Goal: Transaction & Acquisition: Purchase product/service

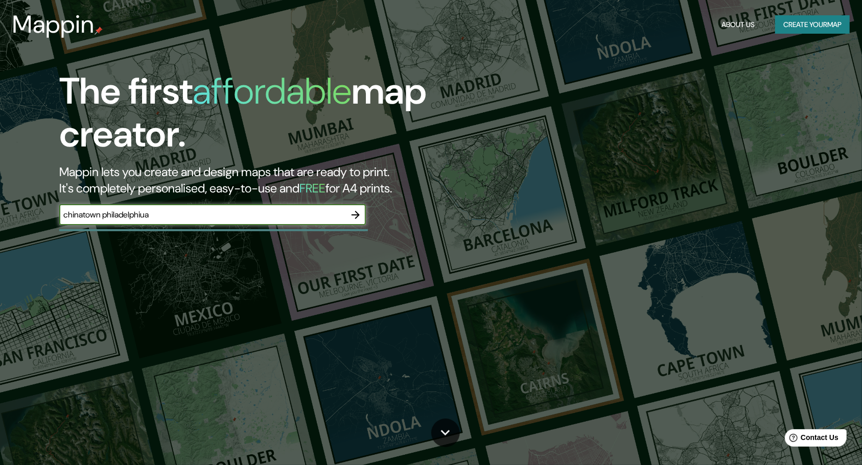
type input "chinatown philadelphiua"
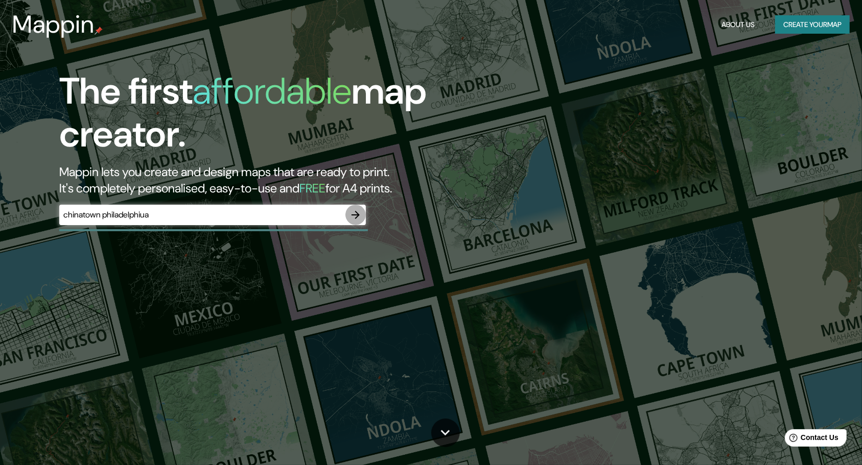
click at [354, 212] on icon "button" at bounding box center [355, 215] width 12 height 12
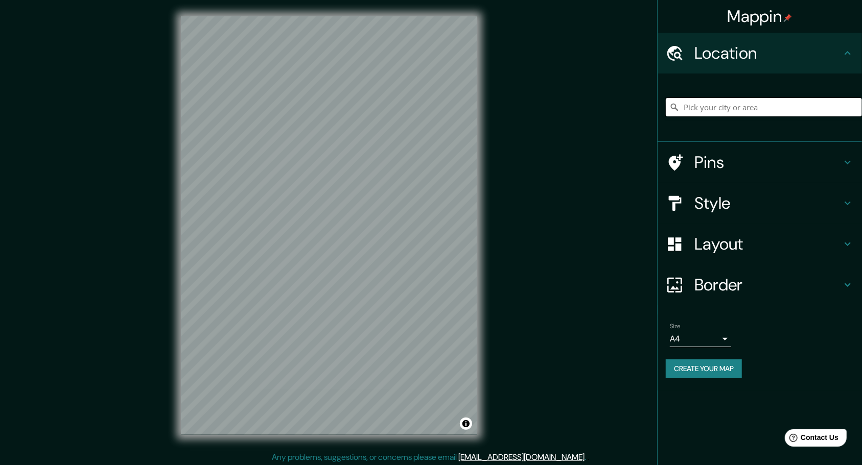
click at [729, 114] on input "Pick your city or area" at bounding box center [764, 107] width 196 height 18
click at [728, 67] on div "Location" at bounding box center [760, 53] width 204 height 41
click at [723, 116] on div at bounding box center [764, 107] width 196 height 51
click at [723, 105] on input "Pick your city or area" at bounding box center [764, 107] width 196 height 18
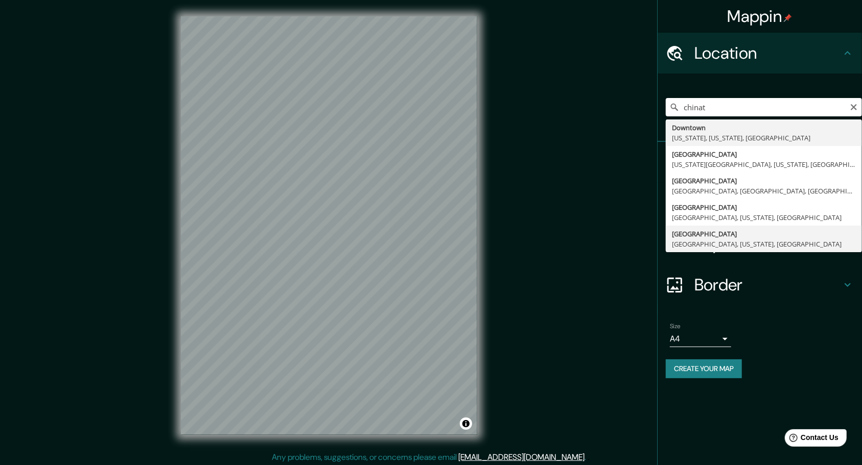
type input "[GEOGRAPHIC_DATA], [GEOGRAPHIC_DATA], [US_STATE], [GEOGRAPHIC_DATA]"
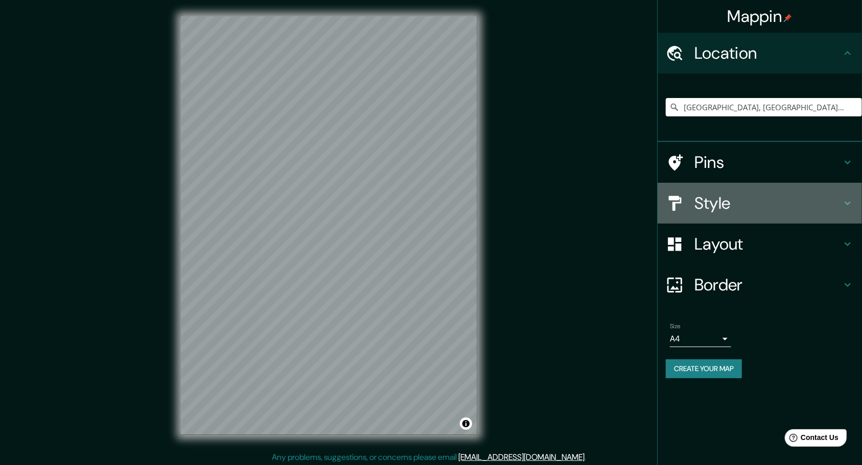
click at [715, 192] on div "Style" at bounding box center [760, 203] width 204 height 41
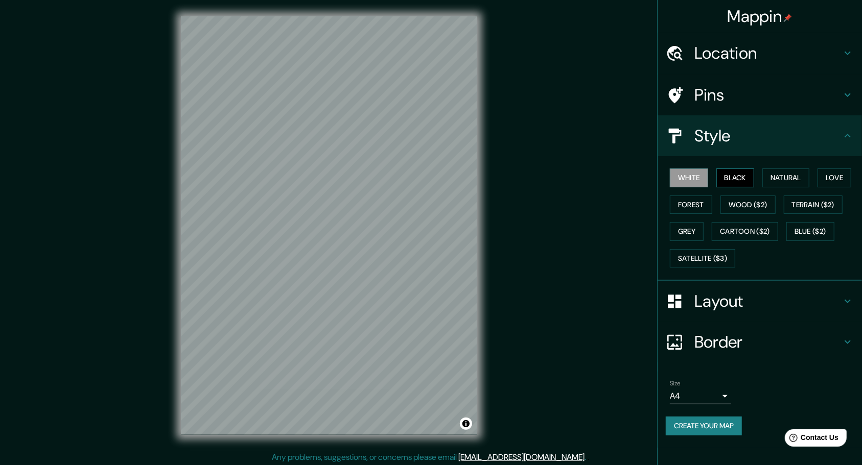
click at [722, 183] on button "Black" at bounding box center [735, 178] width 38 height 19
click at [802, 182] on button "Natural" at bounding box center [785, 178] width 47 height 19
click at [742, 179] on button "Black" at bounding box center [735, 178] width 38 height 19
click at [743, 199] on button "Wood ($2)" at bounding box center [747, 205] width 55 height 19
click at [708, 200] on button "Forest" at bounding box center [691, 205] width 42 height 19
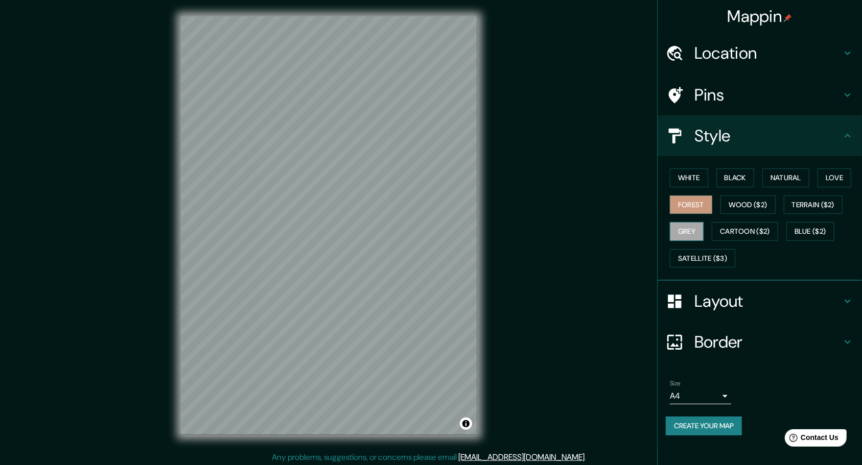
click at [696, 232] on button "Grey" at bounding box center [687, 231] width 34 height 19
click at [730, 229] on button "Cartoon ($2)" at bounding box center [745, 231] width 66 height 19
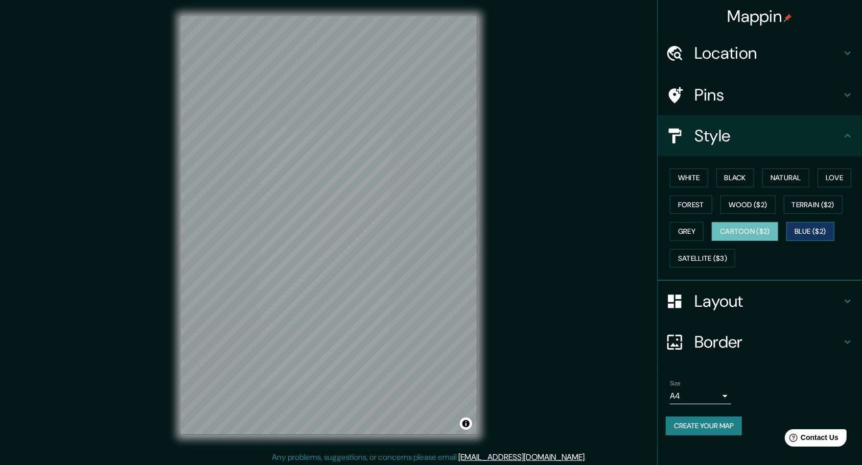
click at [828, 227] on button "Blue ($2)" at bounding box center [810, 231] width 48 height 19
click at [825, 207] on button "Terrain ($2)" at bounding box center [813, 205] width 59 height 19
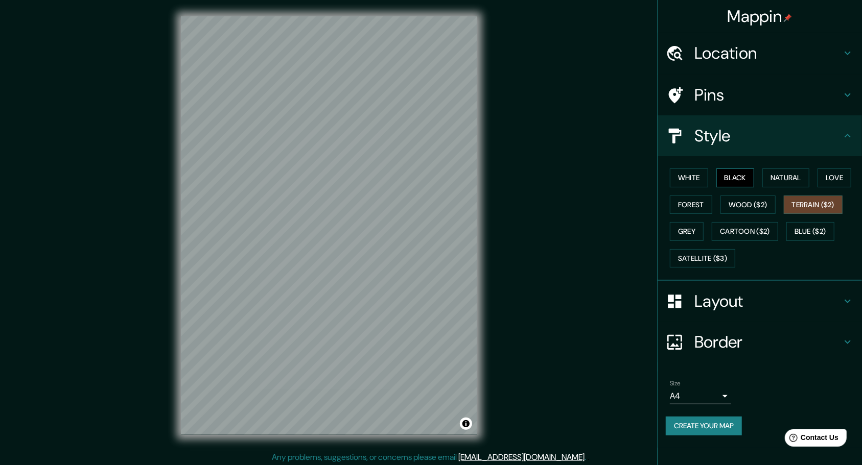
click at [755, 177] on button "Black" at bounding box center [735, 178] width 38 height 19
click at [691, 178] on button "White" at bounding box center [689, 178] width 38 height 19
click at [757, 166] on div "White Black Natural Love Forest Wood ($2) Terrain ($2) Grey Cartoon ($2) Blue (…" at bounding box center [764, 218] width 196 height 107
click at [748, 179] on button "Black" at bounding box center [735, 178] width 38 height 19
click at [775, 178] on button "Natural" at bounding box center [785, 178] width 47 height 19
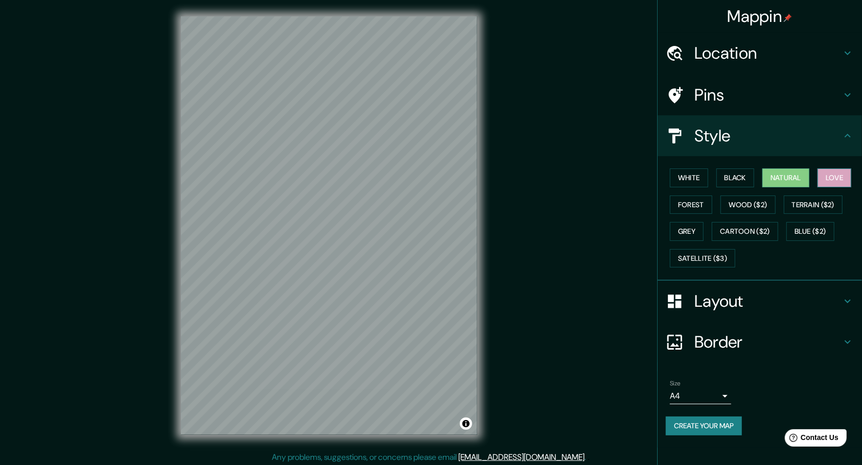
click at [828, 179] on button "Love" at bounding box center [834, 178] width 34 height 19
click at [698, 202] on button "Forest" at bounding box center [691, 205] width 42 height 19
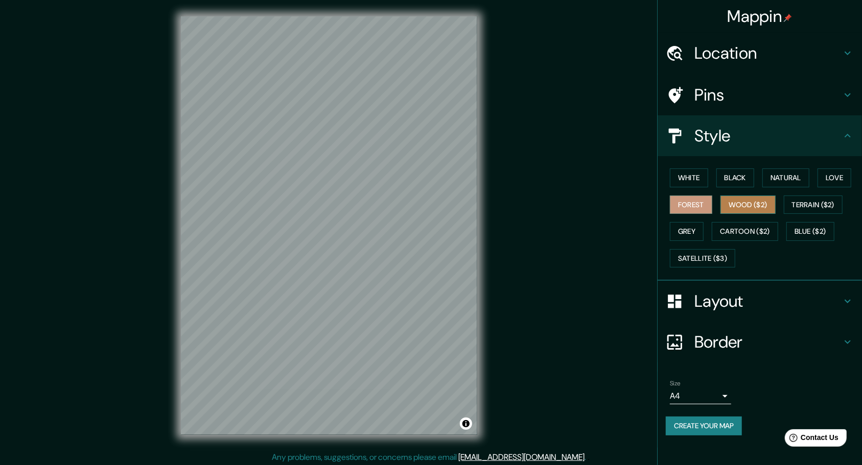
click at [738, 203] on button "Wood ($2)" at bounding box center [747, 205] width 55 height 19
click at [706, 204] on button "Forest" at bounding box center [691, 205] width 42 height 19
click at [693, 226] on button "Grey" at bounding box center [687, 231] width 34 height 19
click at [690, 204] on button "Forest" at bounding box center [691, 205] width 42 height 19
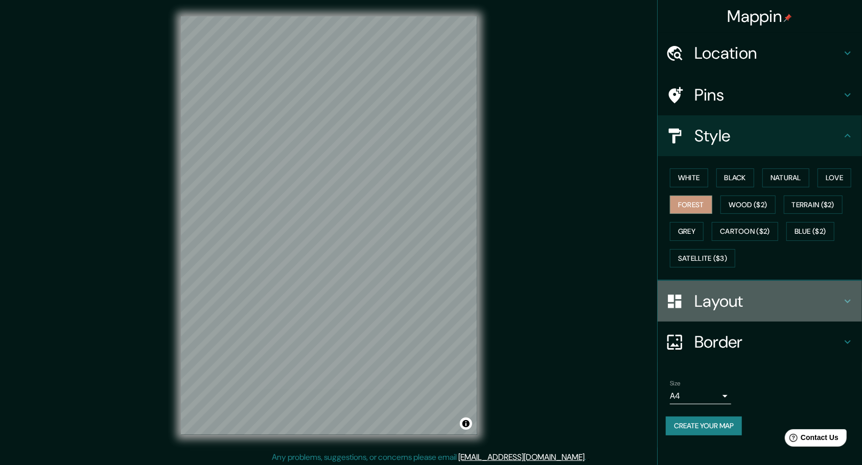
click at [719, 300] on h4 "Layout" at bounding box center [767, 301] width 147 height 20
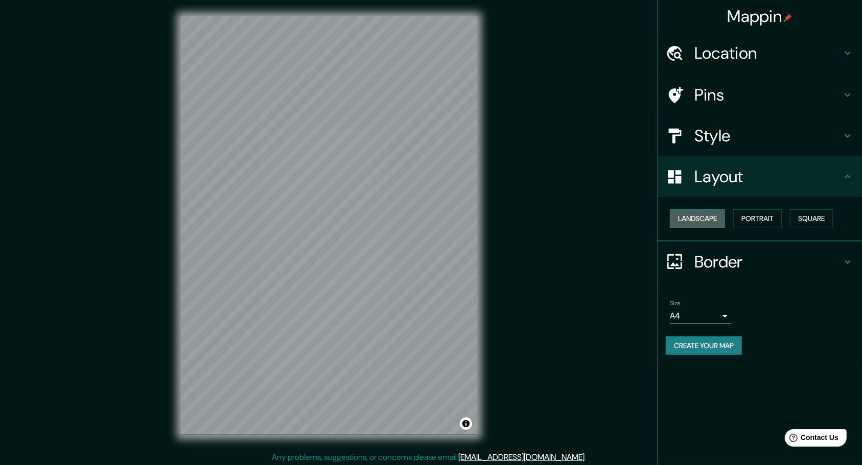
click at [700, 218] on button "Landscape" at bounding box center [697, 218] width 55 height 19
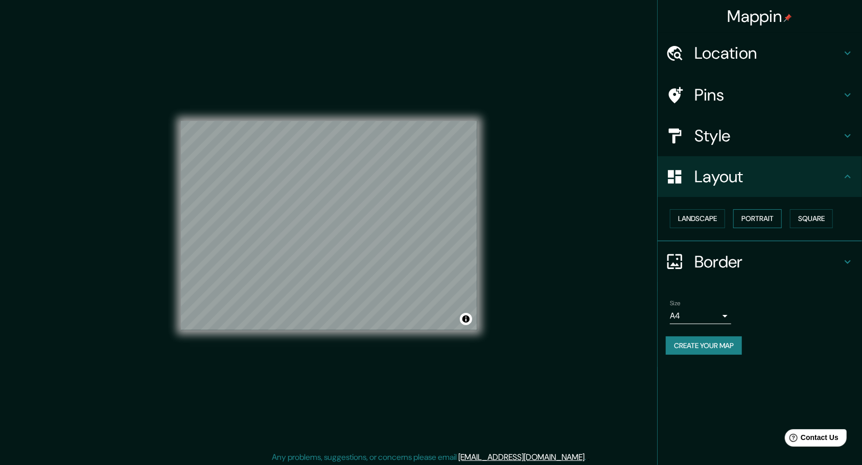
click at [781, 217] on button "Portrait" at bounding box center [757, 218] width 49 height 19
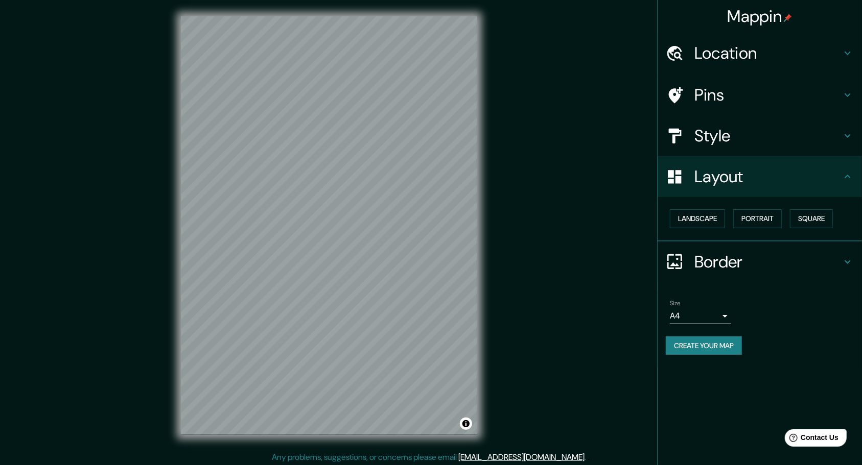
click at [713, 260] on h4 "Border" at bounding box center [767, 262] width 147 height 20
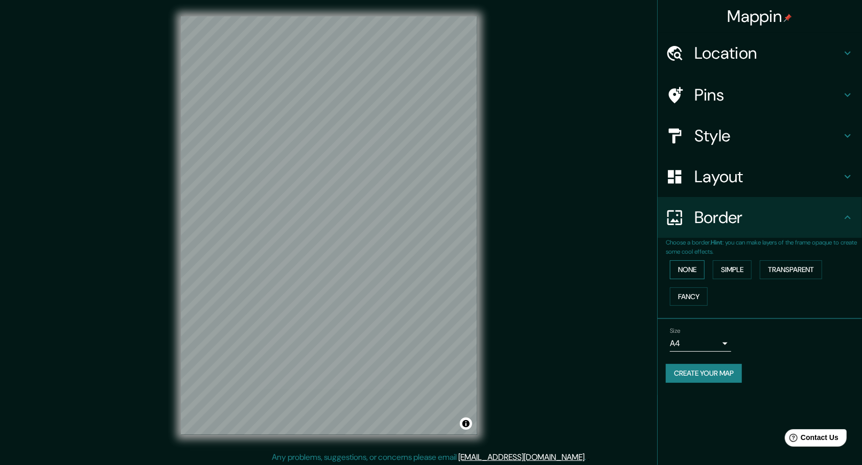
click at [699, 278] on button "None" at bounding box center [687, 270] width 35 height 19
click at [734, 269] on button "Simple" at bounding box center [732, 270] width 39 height 19
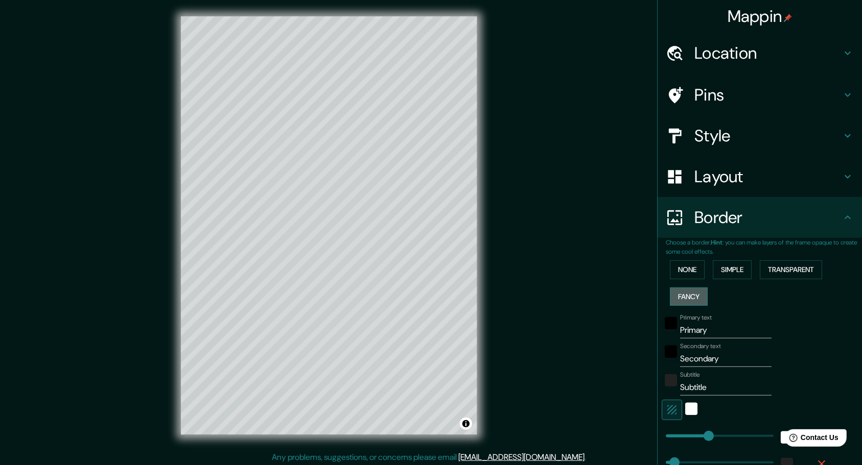
click at [686, 290] on button "Fancy" at bounding box center [689, 297] width 38 height 19
click at [685, 271] on button "None" at bounding box center [687, 270] width 35 height 19
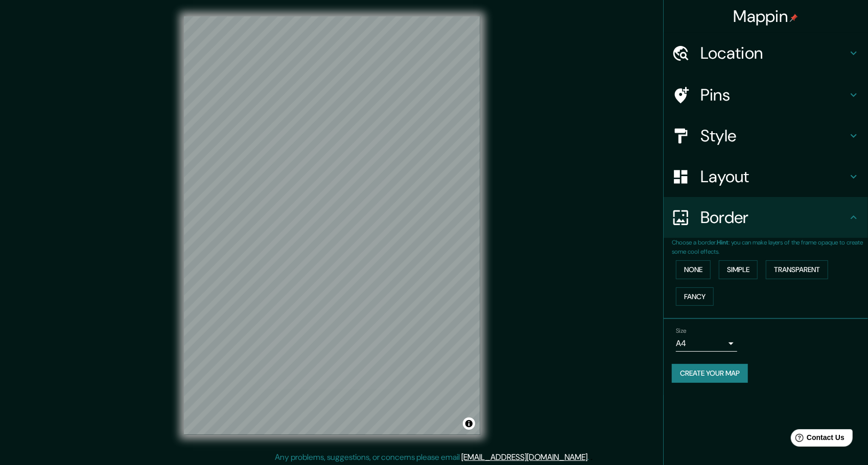
click at [700, 348] on body "Mappin Location [GEOGRAPHIC_DATA], [GEOGRAPHIC_DATA], [US_STATE], [GEOGRAPHIC_D…" at bounding box center [434, 232] width 868 height 465
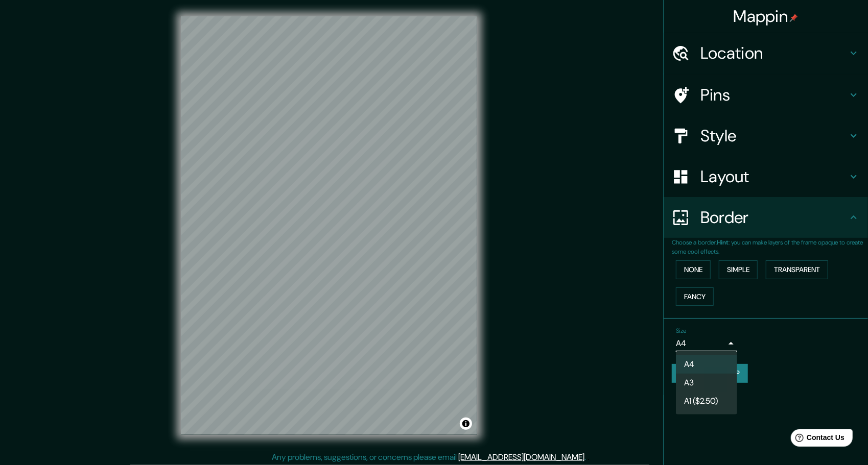
click at [747, 319] on div at bounding box center [434, 232] width 868 height 465
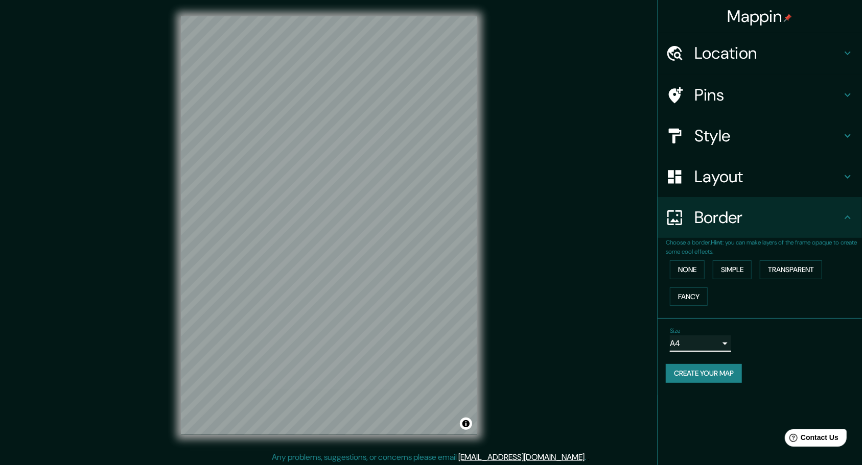
scroll to position [2, 0]
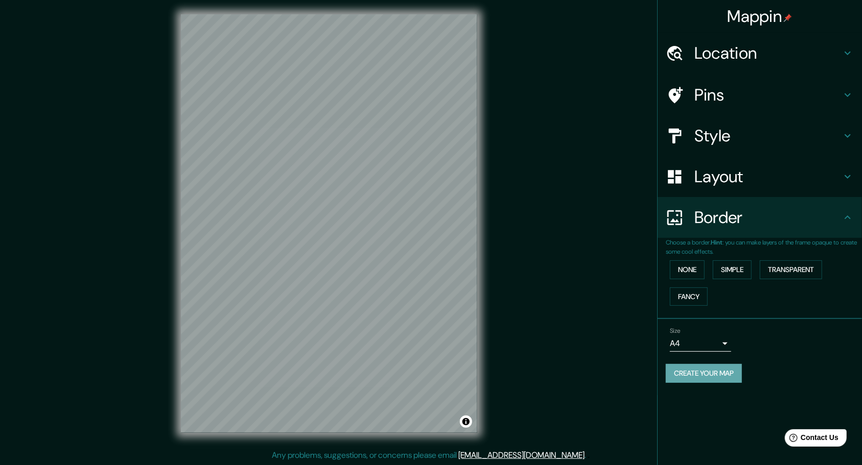
click at [714, 373] on button "Create your map" at bounding box center [704, 373] width 76 height 19
click at [707, 377] on div "Create your map" at bounding box center [760, 373] width 188 height 19
click at [688, 42] on div "Location" at bounding box center [760, 53] width 204 height 41
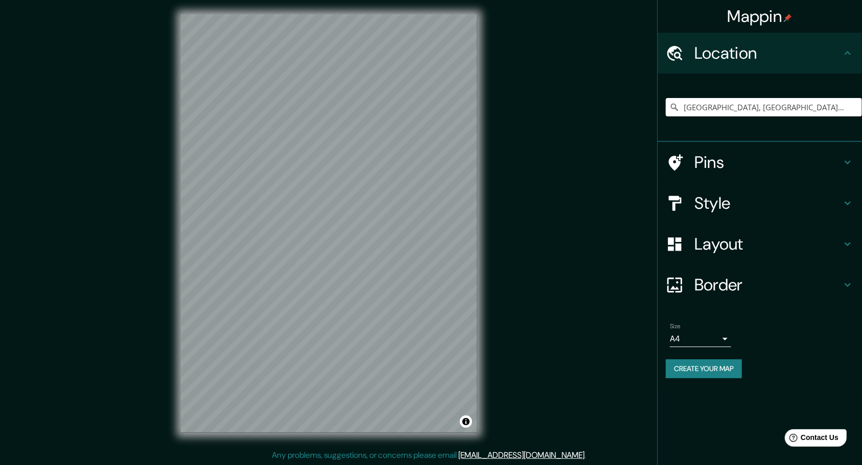
click at [682, 133] on div "[GEOGRAPHIC_DATA], [GEOGRAPHIC_DATA], [US_STATE], [GEOGRAPHIC_DATA]" at bounding box center [760, 108] width 204 height 68
click at [696, 364] on button "Create your map" at bounding box center [704, 369] width 76 height 19
click at [534, 109] on div "Mappin Location [GEOGRAPHIC_DATA], [GEOGRAPHIC_DATA], [US_STATE], [GEOGRAPHIC_D…" at bounding box center [431, 232] width 862 height 468
